Goal: Find contact information: Find contact information

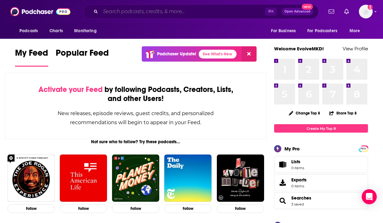
click at [208, 10] on input "Search podcasts, credits, & more..." at bounding box center [182, 12] width 165 height 10
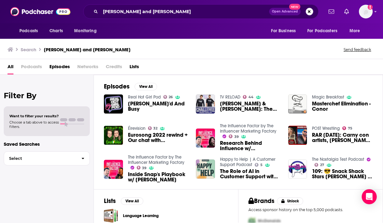
scroll to position [41, 0]
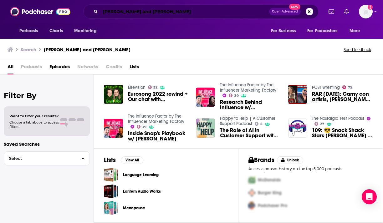
click at [148, 11] on input "[PERSON_NAME] and [PERSON_NAME]" at bounding box center [184, 12] width 169 height 10
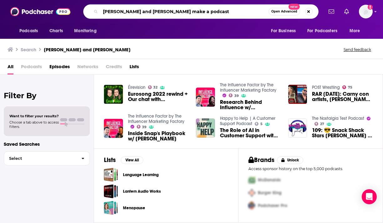
type input "[PERSON_NAME] and [PERSON_NAME] make a podcast"
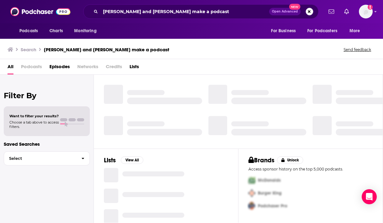
scroll to position [128, 0]
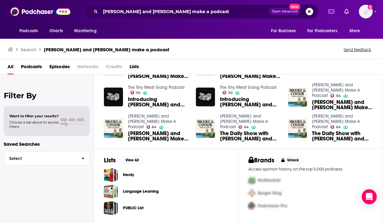
click at [144, 135] on span "[PERSON_NAME] and [PERSON_NAME] Make a Podcast (ft. [PERSON_NAME])" at bounding box center [158, 136] width 61 height 11
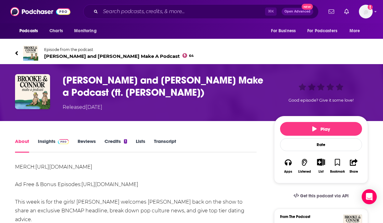
click at [90, 56] on span "[PERSON_NAME] and [PERSON_NAME] Make A Podcast 64" at bounding box center [118, 56] width 149 height 6
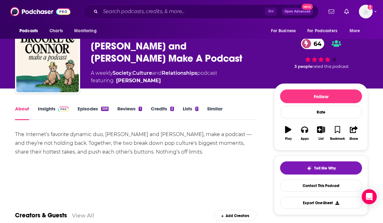
scroll to position [16, 0]
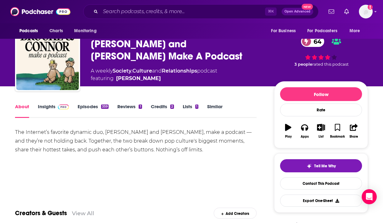
click at [123, 105] on link "Reviews 1" at bounding box center [129, 111] width 24 height 14
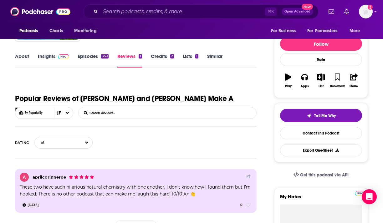
scroll to position [68, 0]
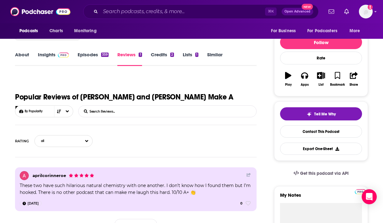
click at [22, 52] on link "About" at bounding box center [22, 59] width 14 height 14
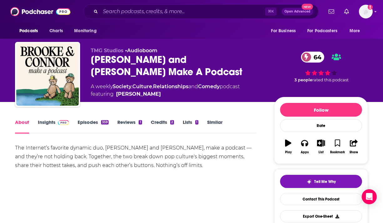
click at [167, 123] on link "Credits 2" at bounding box center [162, 126] width 23 height 14
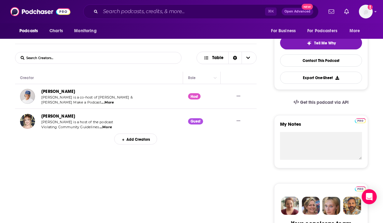
scroll to position [140, 0]
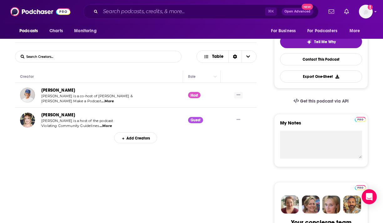
click at [239, 94] on button "Show More Button" at bounding box center [238, 95] width 9 height 7
click at [231, 76] on link "View Creator" at bounding box center [216, 74] width 60 height 12
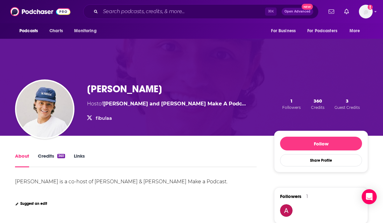
click at [48, 156] on link "Credits 360" at bounding box center [51, 160] width 27 height 14
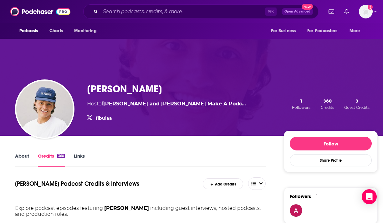
click at [77, 155] on link "Links" at bounding box center [79, 160] width 11 height 14
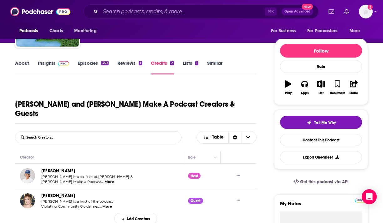
scroll to position [65, 0]
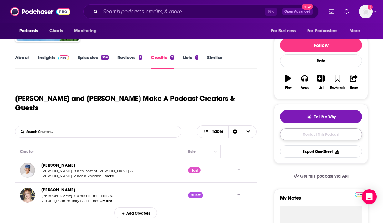
click at [317, 138] on link "Contact This Podcast" at bounding box center [321, 134] width 82 height 12
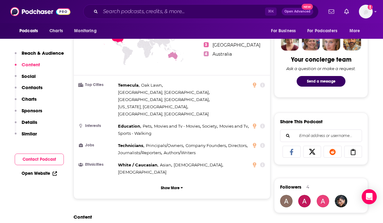
scroll to position [112, 0]
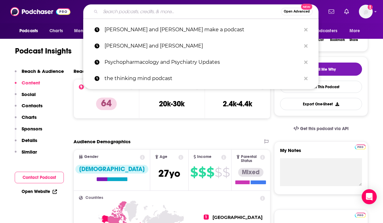
click at [113, 11] on input "Search podcasts, credits, & more..." at bounding box center [190, 12] width 180 height 10
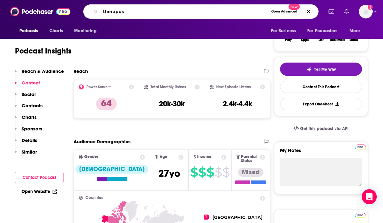
type input "therapuss"
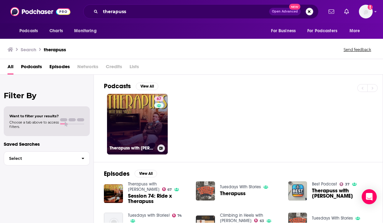
click at [128, 134] on link "67 Therapuss with [PERSON_NAME]" at bounding box center [137, 124] width 61 height 61
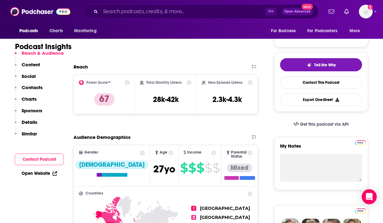
scroll to position [123, 0]
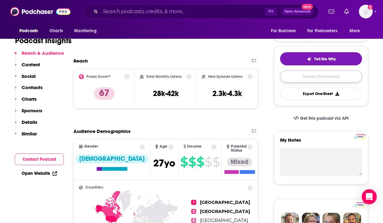
click at [308, 78] on link "Contact This Podcast" at bounding box center [321, 76] width 82 height 12
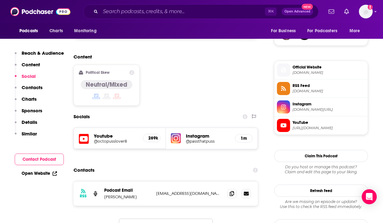
scroll to position [475, 0]
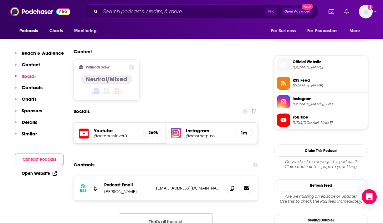
click at [195, 159] on div "Contacts" at bounding box center [165, 165] width 184 height 12
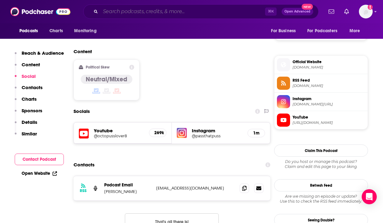
click at [145, 13] on input "Search podcasts, credits, & more..." at bounding box center [182, 12] width 165 height 10
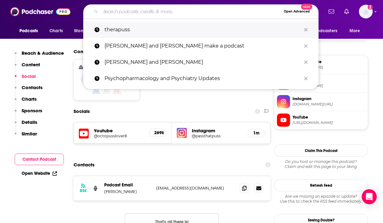
click at [308, 28] on button "Search podcasts, credits, & more..." at bounding box center [306, 30] width 10 height 12
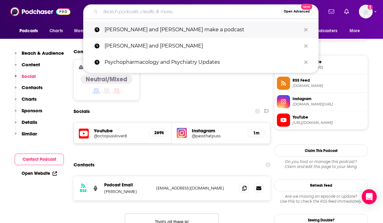
click at [308, 28] on button "Search podcasts, credits, & more..." at bounding box center [306, 30] width 10 height 12
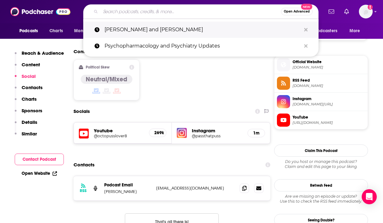
click at [308, 28] on button "Search podcasts, credits, & more..." at bounding box center [306, 30] width 10 height 12
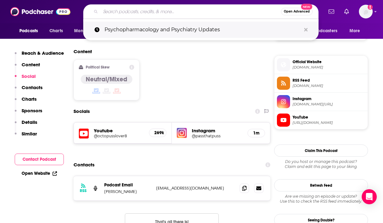
click at [308, 28] on button "Search podcasts, credits, & more..." at bounding box center [306, 30] width 10 height 12
click at [306, 32] on div "Search podcasts, credits, & more..." at bounding box center [305, 29] width 3 height 5
